Goal: Transaction & Acquisition: Book appointment/travel/reservation

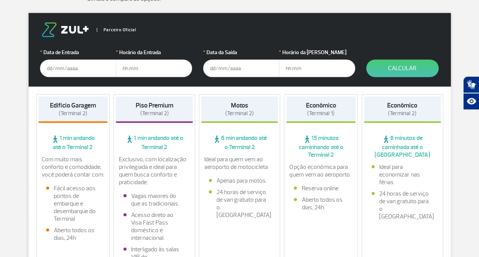
scroll to position [152, 0]
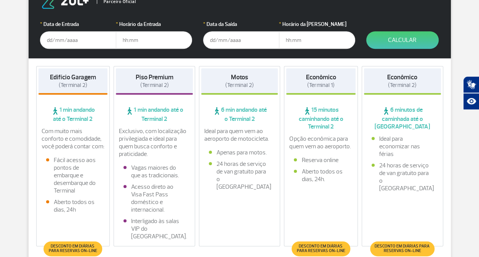
click at [72, 37] on input "text" at bounding box center [78, 40] width 76 height 18
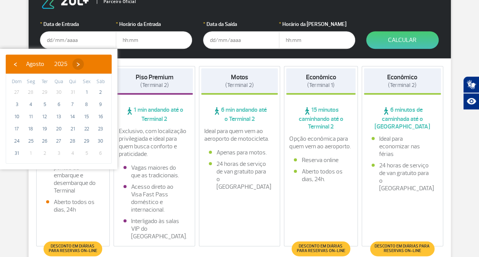
click at [84, 66] on span "›" at bounding box center [77, 63] width 11 height 11
click at [91, 66] on span "›" at bounding box center [84, 63] width 11 height 11
click at [99, 104] on span "11" at bounding box center [100, 104] width 12 height 12
type input "[DATE]"
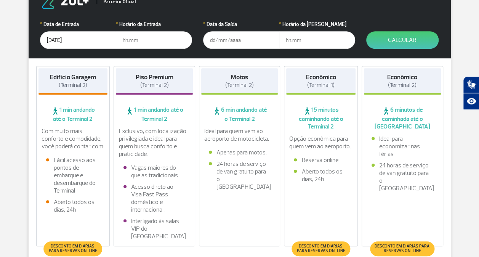
click at [166, 44] on input "text" at bounding box center [154, 40] width 76 height 18
type input "18:00"
click at [240, 40] on input "text" at bounding box center [241, 40] width 76 height 18
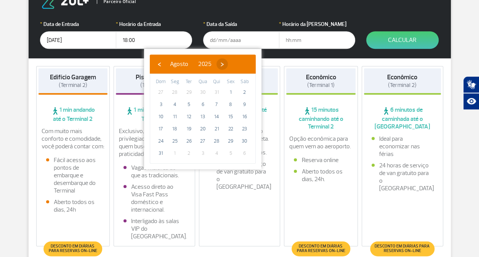
click at [228, 64] on span "›" at bounding box center [221, 63] width 11 height 11
click at [235, 64] on span "›" at bounding box center [228, 63] width 11 height 11
click at [246, 127] on span "25" at bounding box center [244, 129] width 12 height 12
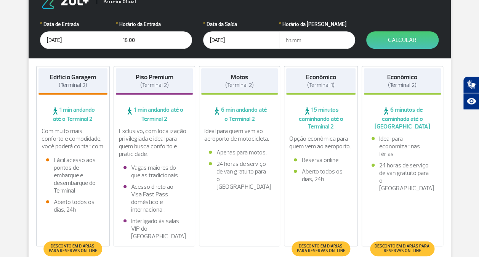
click at [241, 44] on input "[DATE]" at bounding box center [241, 40] width 76 height 18
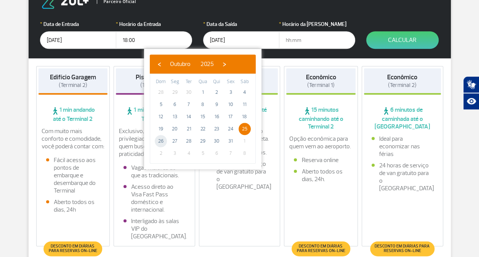
click at [161, 142] on span "26" at bounding box center [161, 141] width 12 height 12
type input "[DATE]"
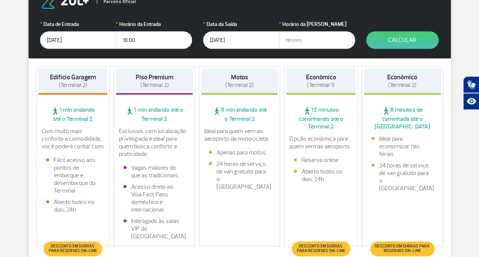
click at [308, 43] on input "text" at bounding box center [317, 40] width 76 height 18
type input "10:00"
click at [393, 41] on button "Calcular" at bounding box center [402, 40] width 72 height 18
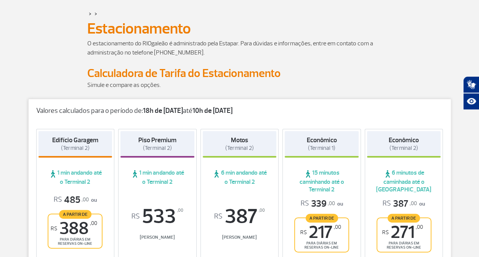
scroll to position [76, 0]
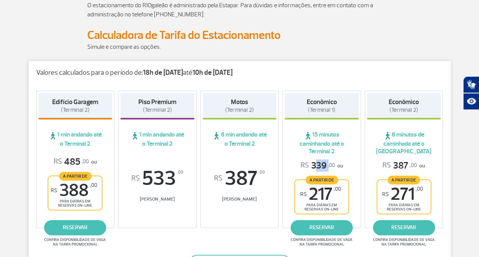
drag, startPoint x: 309, startPoint y: 164, endPoint x: 328, endPoint y: 165, distance: 18.3
click at [328, 165] on span "R$ 339 ,00" at bounding box center [318, 166] width 34 height 12
drag, startPoint x: 328, startPoint y: 165, endPoint x: 315, endPoint y: 43, distance: 122.5
click at [315, 43] on p "Simule e compare as opções." at bounding box center [239, 46] width 305 height 9
drag, startPoint x: 309, startPoint y: 195, endPoint x: 337, endPoint y: 193, distance: 28.6
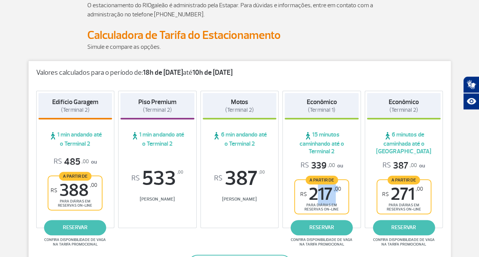
click at [337, 193] on span "R$ 217 ,00" at bounding box center [320, 193] width 41 height 17
drag, startPoint x: 337, startPoint y: 193, endPoint x: 362, endPoint y: 200, distance: 25.9
click at [362, 200] on div "[GEOGRAPHIC_DATA] (Terminal 2) 1 min andando até o Terminal 2 R$ 485 ,00 ou A p…" at bounding box center [240, 161] width 422 height 156
drag, startPoint x: 396, startPoint y: 150, endPoint x: 425, endPoint y: 152, distance: 28.7
click at [425, 152] on span "6 minutos de caminhada até o [GEOGRAPHIC_DATA]" at bounding box center [404, 143] width 74 height 24
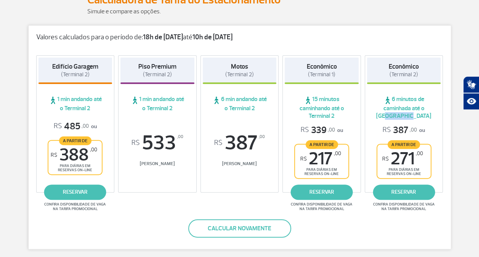
scroll to position [114, 0]
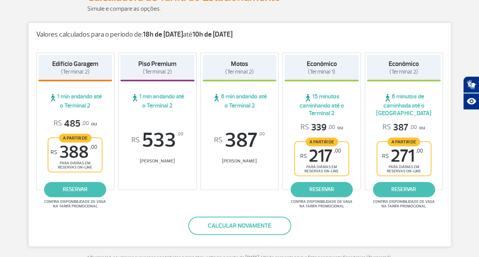
click at [417, 104] on span "6 minutos de caminhada até o [GEOGRAPHIC_DATA]" at bounding box center [404, 105] width 74 height 24
click at [319, 99] on span "15 minutos caminhando até o Terminal 2" at bounding box center [322, 105] width 74 height 24
click at [332, 191] on link "reservar" at bounding box center [322, 189] width 62 height 15
drag, startPoint x: 313, startPoint y: 125, endPoint x: 416, endPoint y: 122, distance: 102.1
click at [416, 122] on div "[GEOGRAPHIC_DATA] (Terminal 2) 1 min andando até o Terminal 2 R$ 485 ,00 ou A p…" at bounding box center [240, 123] width 422 height 156
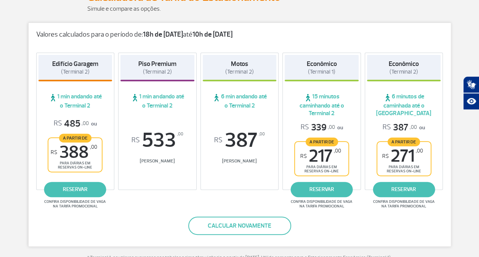
click at [416, 122] on span "R$ 387 ,00" at bounding box center [399, 127] width 34 height 12
click at [410, 127] on sup ",00" at bounding box center [412, 127] width 7 height 0
drag, startPoint x: 63, startPoint y: 149, endPoint x: 93, endPoint y: 149, distance: 30.1
click at [93, 149] on span "R$ 388 ,00" at bounding box center [74, 152] width 46 height 17
click at [172, 206] on div "Valores calculados para o período de: 18h de [DATE] até 10h de [DATE] Edifício …" at bounding box center [239, 134] width 423 height 224
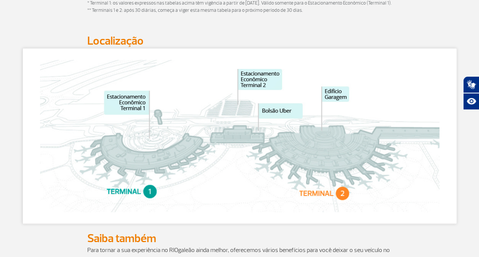
scroll to position [381, 0]
